Goal: Task Accomplishment & Management: Complete application form

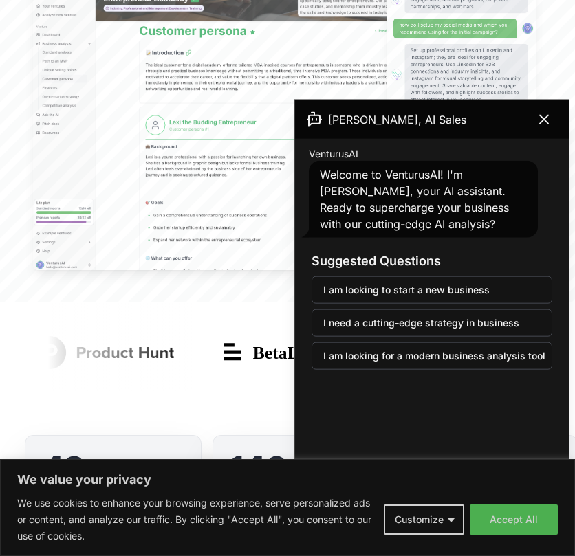
scroll to position [413, 0]
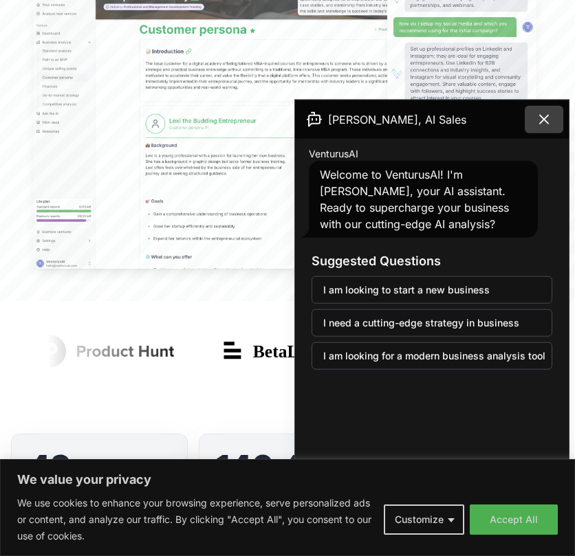
click at [553, 120] on button at bounding box center [544, 120] width 39 height 28
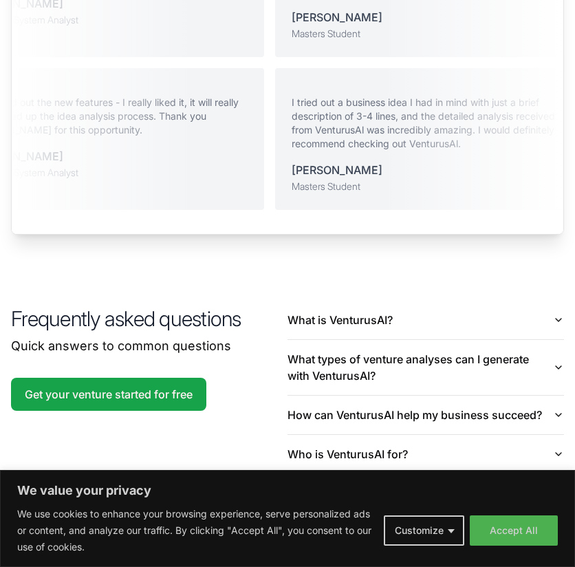
scroll to position [2957, 0]
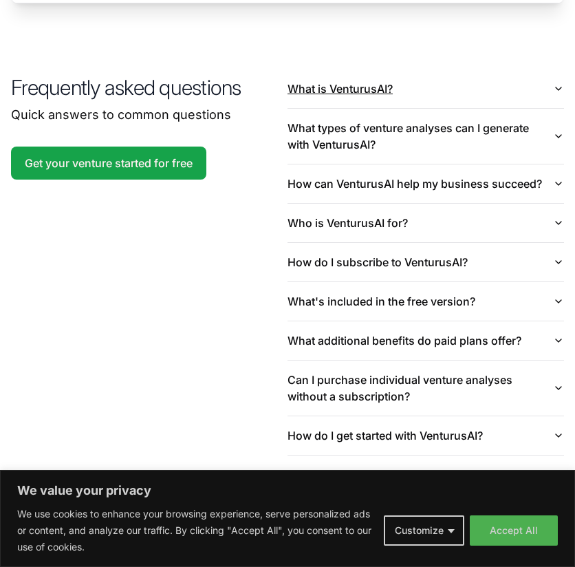
click at [491, 78] on button "What is VenturusAI?" at bounding box center [425, 88] width 276 height 39
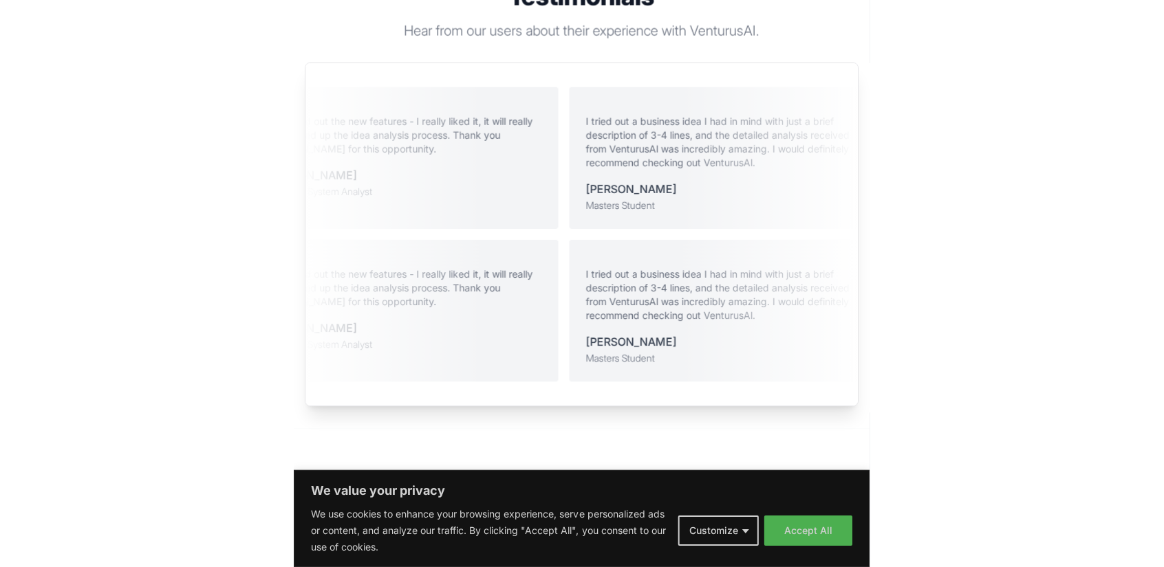
scroll to position [0, 0]
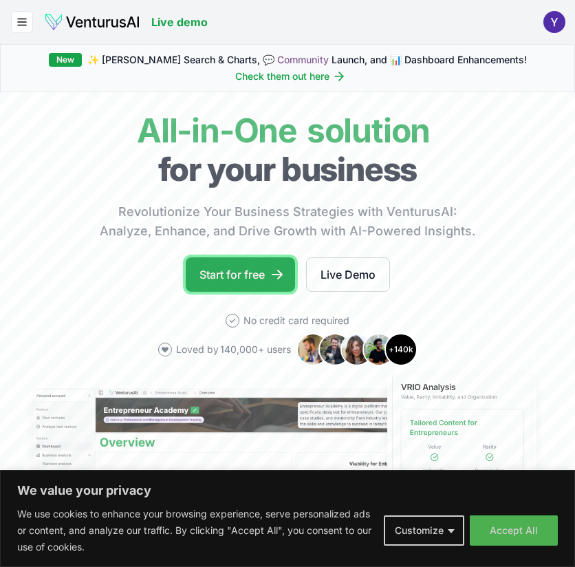
click at [242, 263] on link "Start for free" at bounding box center [240, 274] width 109 height 34
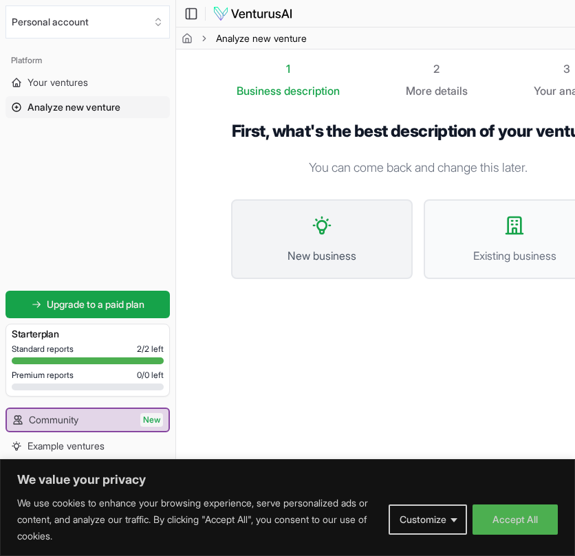
click at [350, 264] on span "New business" at bounding box center [321, 256] width 151 height 17
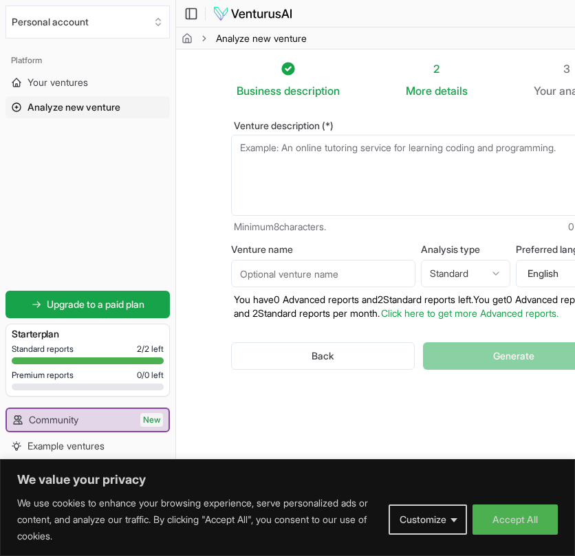
click at [327, 168] on textarea "Venture description (*)" at bounding box center [418, 175] width 374 height 81
click at [465, 276] on html "We value your privacy We use cookies to enhance your browsing experience, serve…" at bounding box center [287, 278] width 575 height 556
click at [468, 259] on html "We value your privacy We use cookies to enhance your browsing experience, serve…" at bounding box center [287, 278] width 575 height 556
select select "standard"
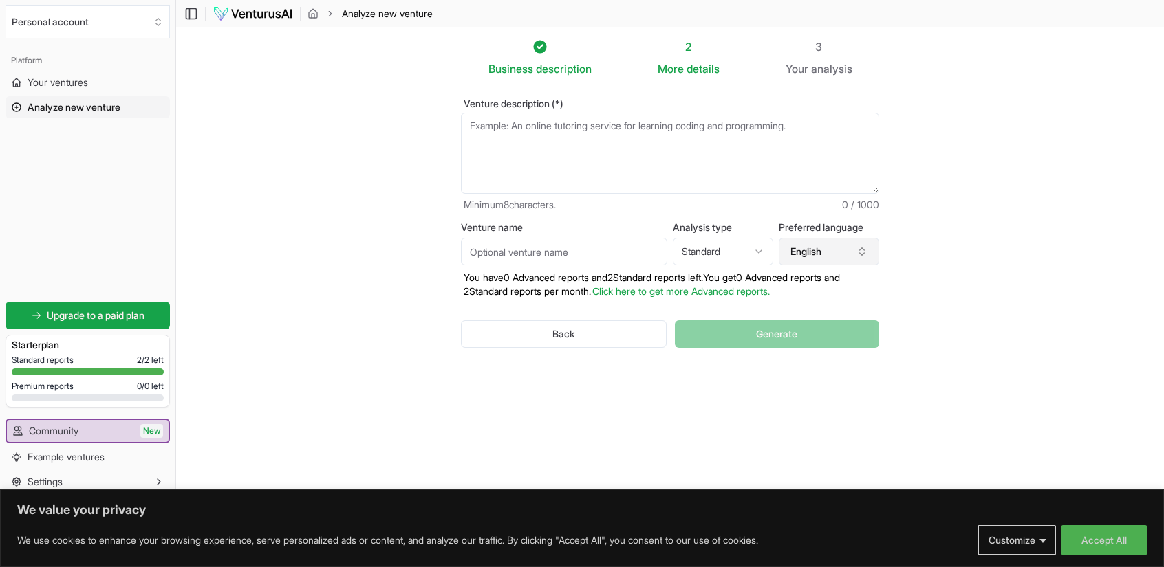
click at [574, 252] on icon "button" at bounding box center [861, 251] width 11 height 11
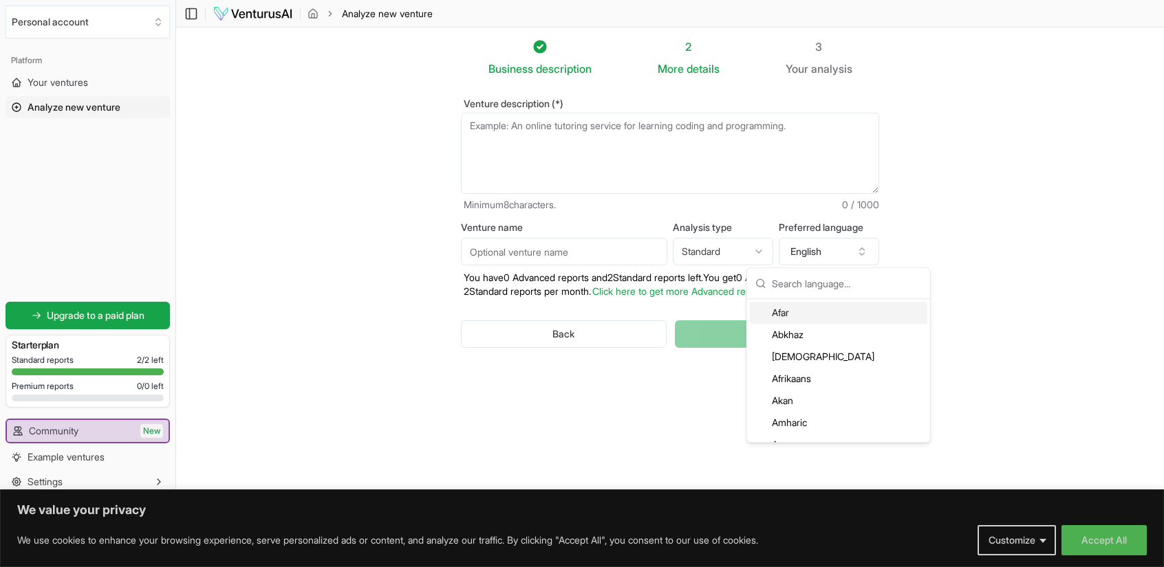
click at [574, 181] on section "Business description 2 More details 3 Your analysis Venture description (*) Min…" at bounding box center [670, 263] width 988 height 471
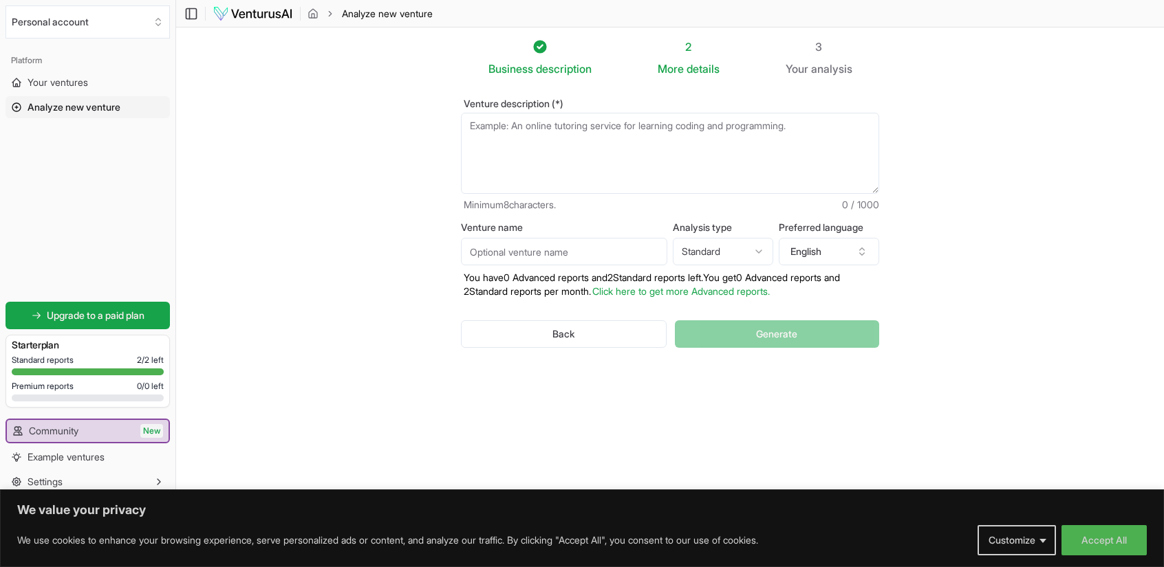
click at [574, 153] on textarea "Venture description (*)" at bounding box center [670, 153] width 418 height 81
